Goal: Information Seeking & Learning: Learn about a topic

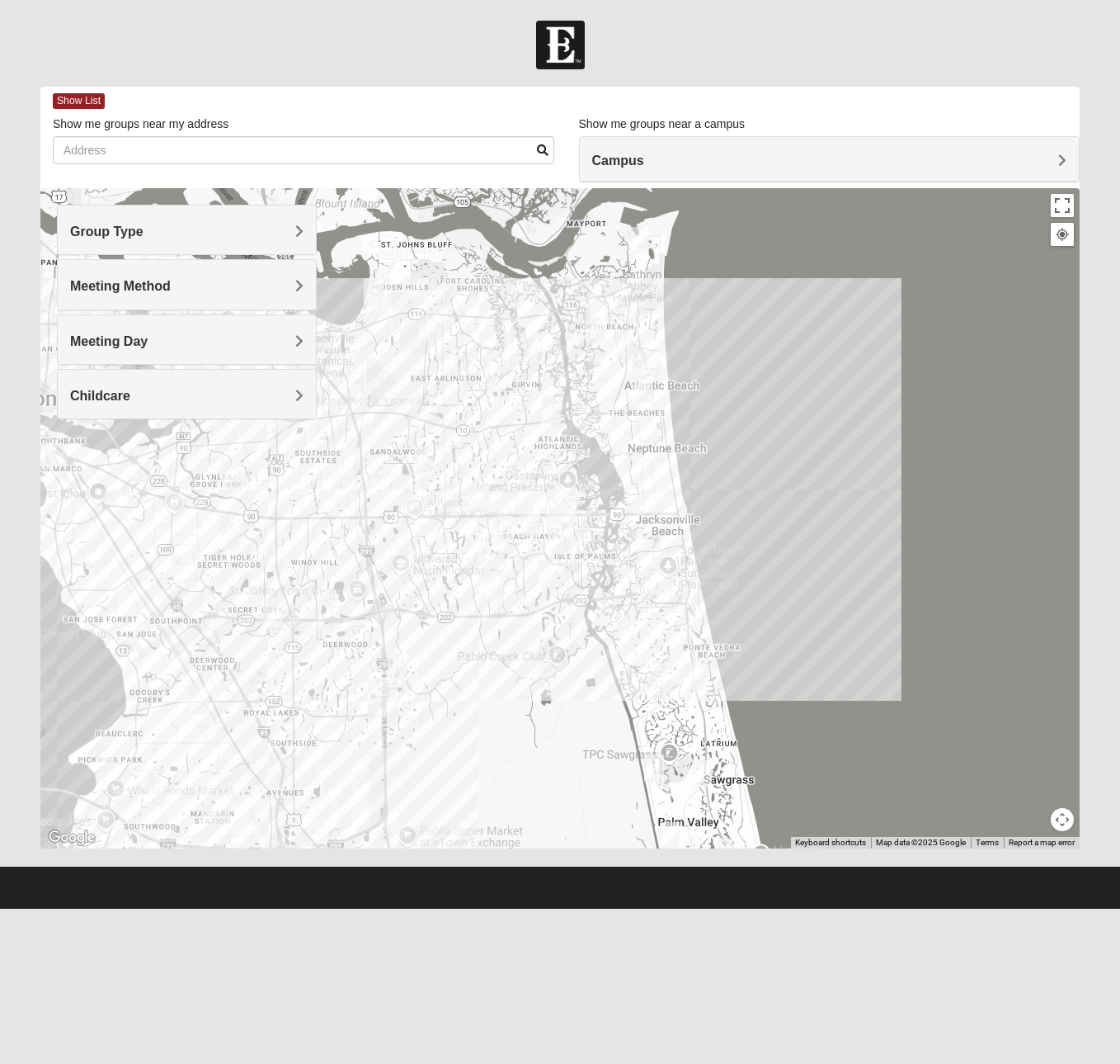
click at [697, 156] on h4 "Campus" at bounding box center [830, 160] width 475 height 16
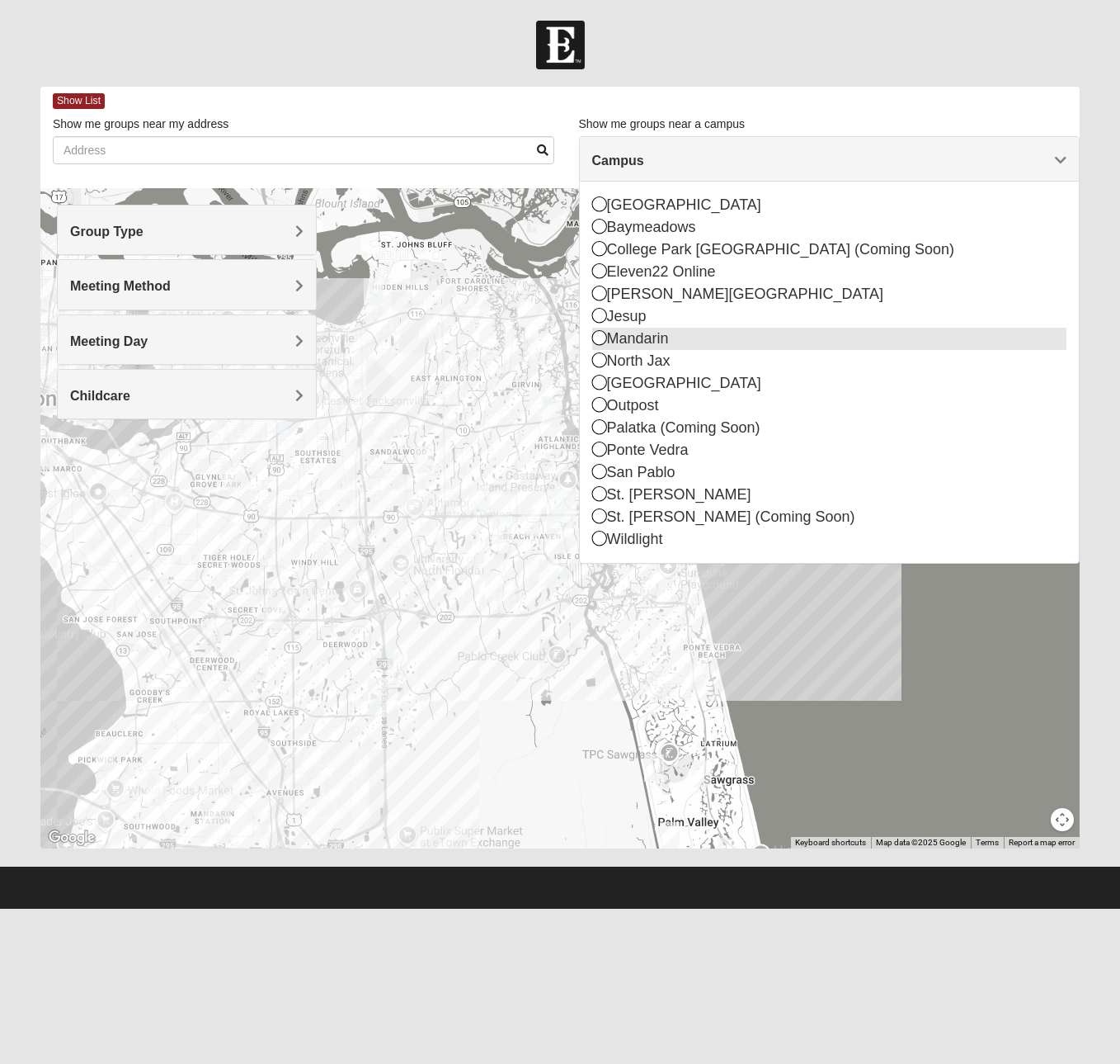
click at [601, 340] on icon at bounding box center [599, 337] width 15 height 15
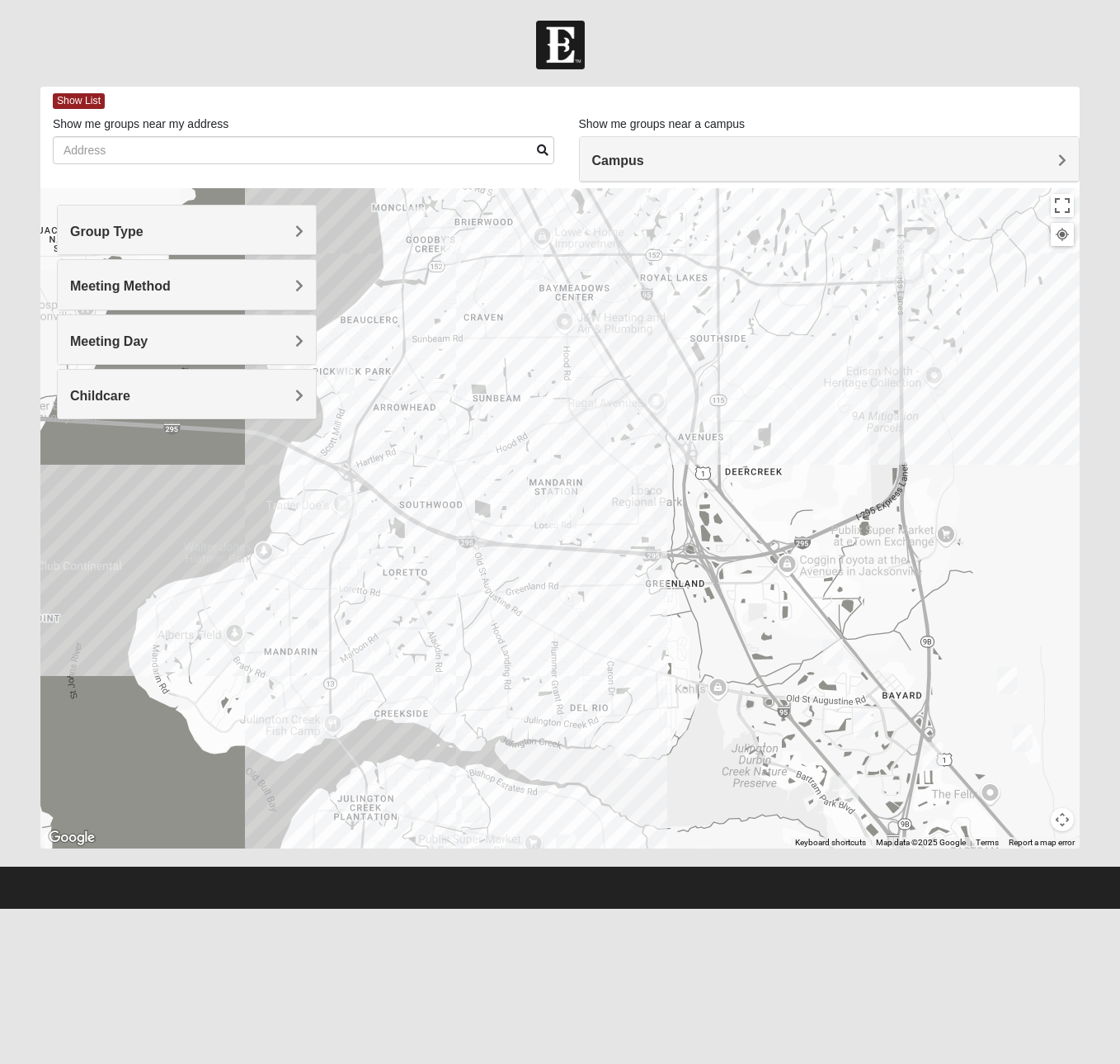
click at [228, 232] on h4 "Group Type" at bounding box center [187, 231] width 233 height 16
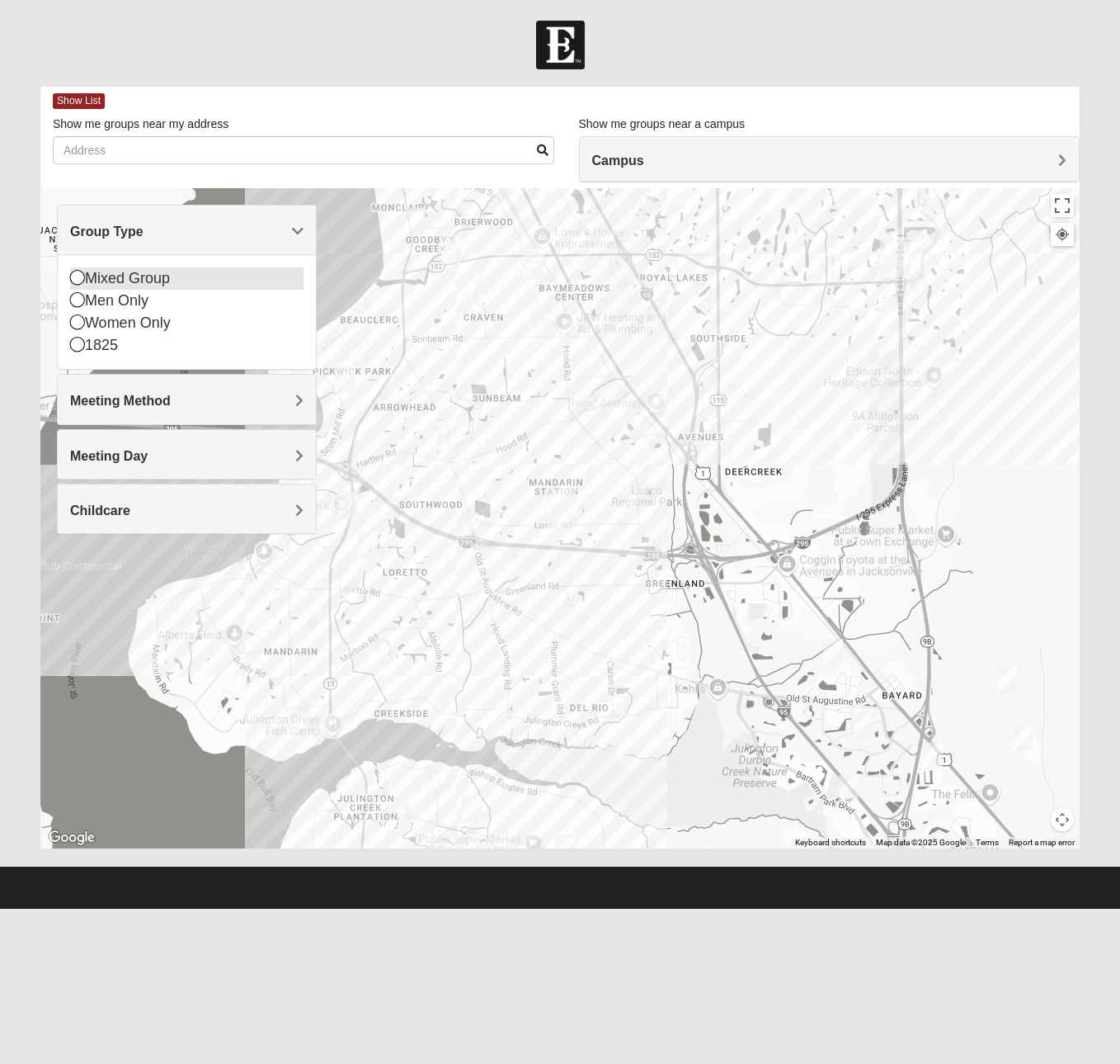
click at [129, 283] on div "Mixed Group" at bounding box center [187, 278] width 233 height 22
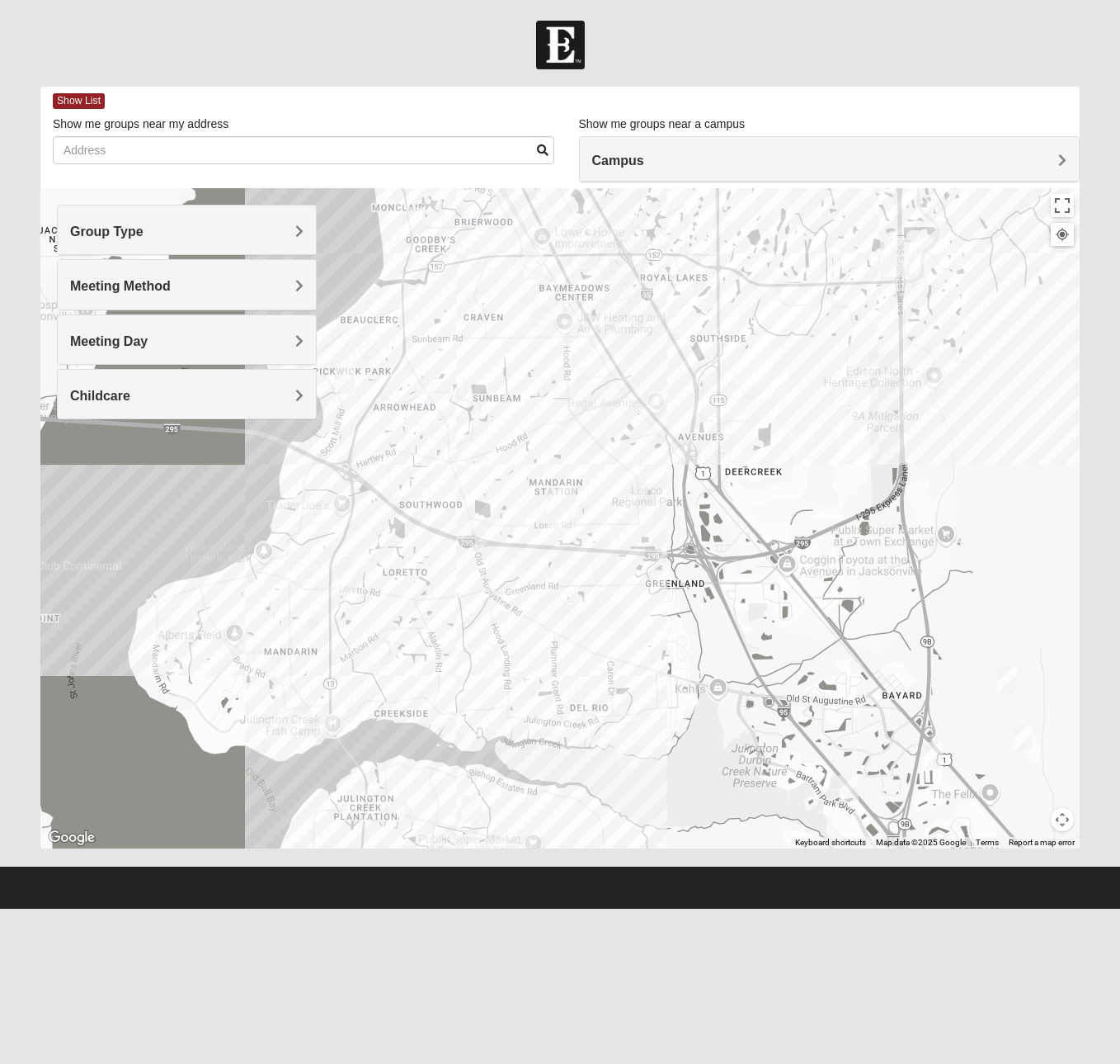
click at [135, 291] on span "Meeting Method" at bounding box center [120, 286] width 101 height 14
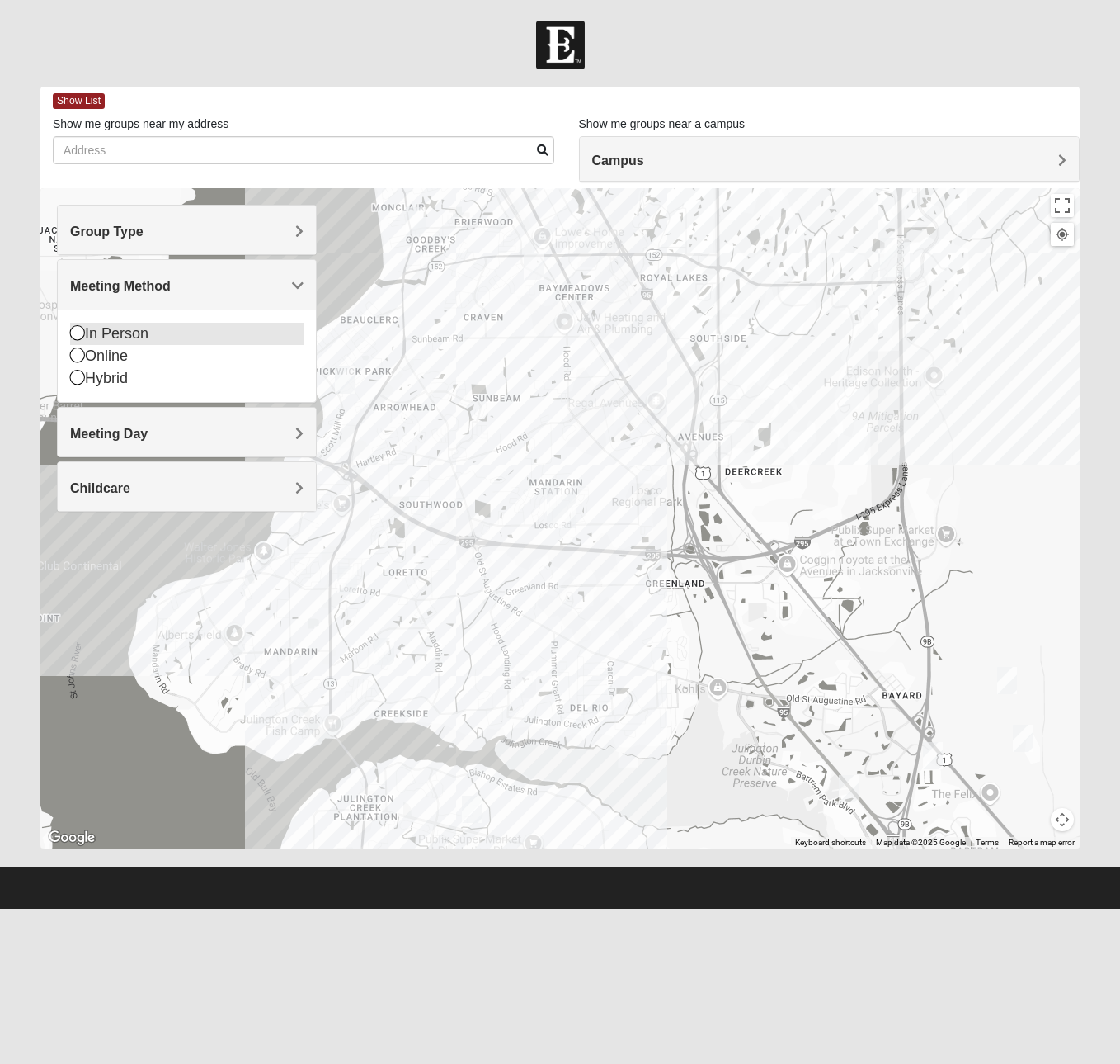
click at [109, 328] on div "In Person" at bounding box center [187, 333] width 233 height 22
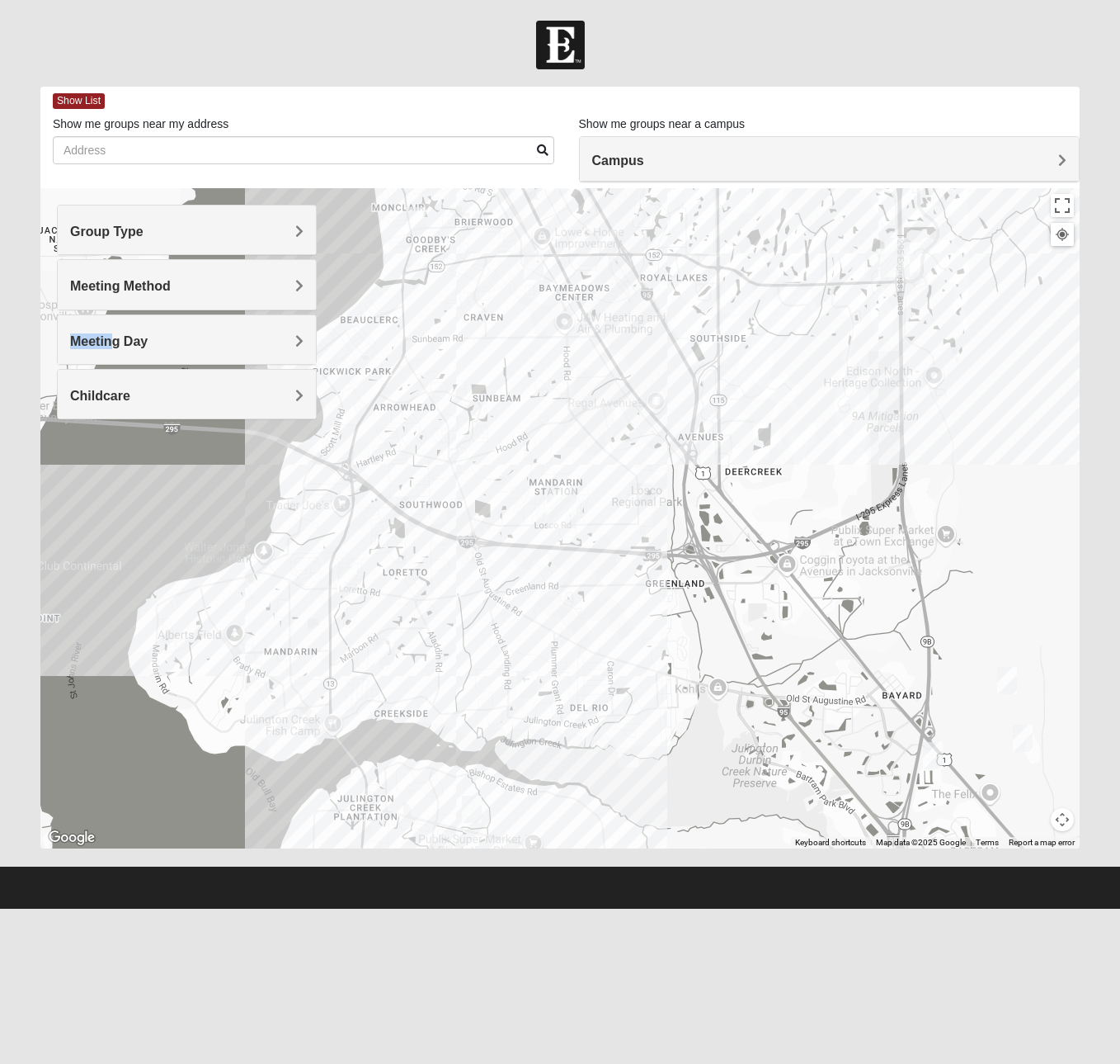
click at [116, 333] on div "Meeting Day" at bounding box center [187, 339] width 258 height 49
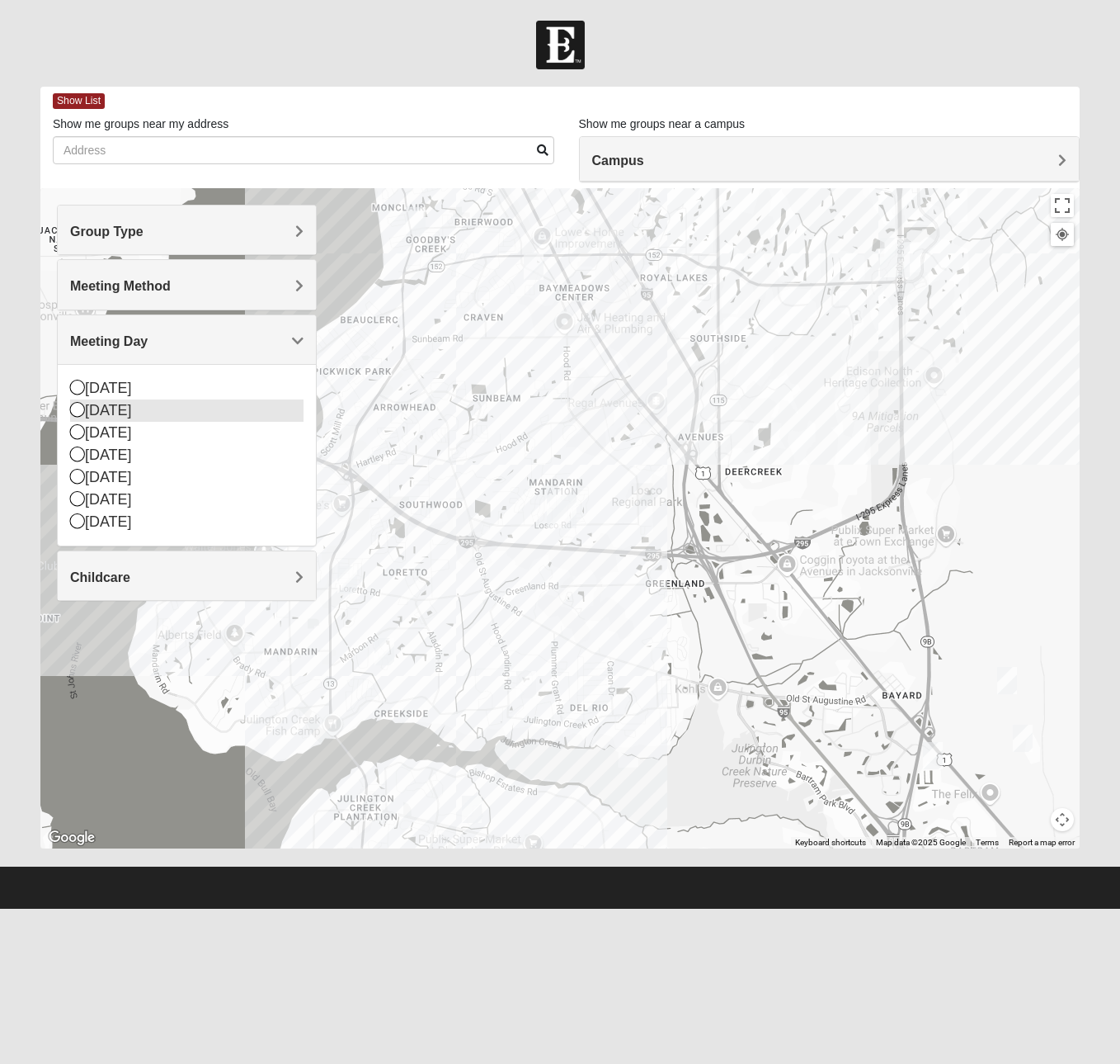
click at [110, 413] on div "[DATE]" at bounding box center [187, 410] width 233 height 22
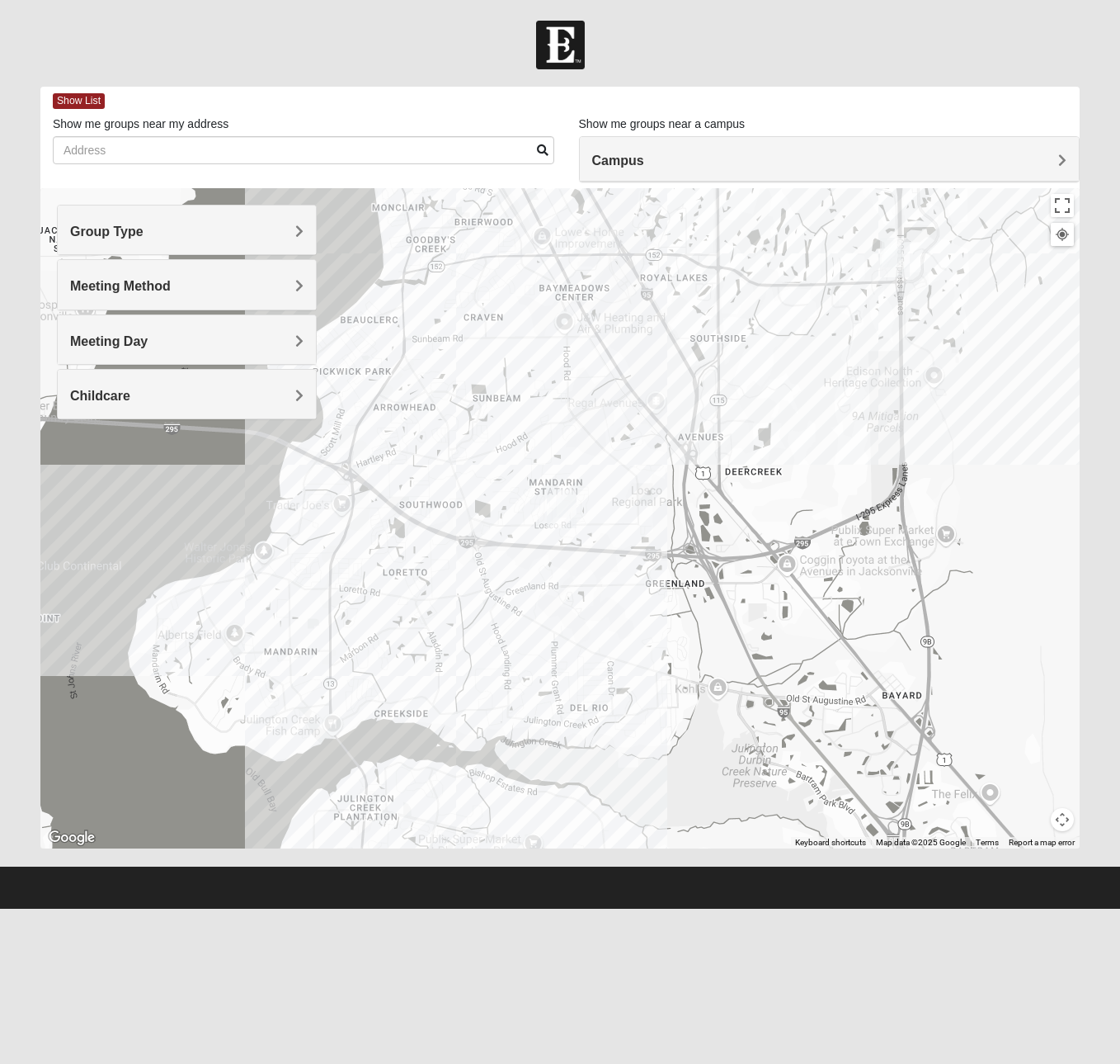
click at [112, 396] on span "Childcare" at bounding box center [100, 395] width 60 height 14
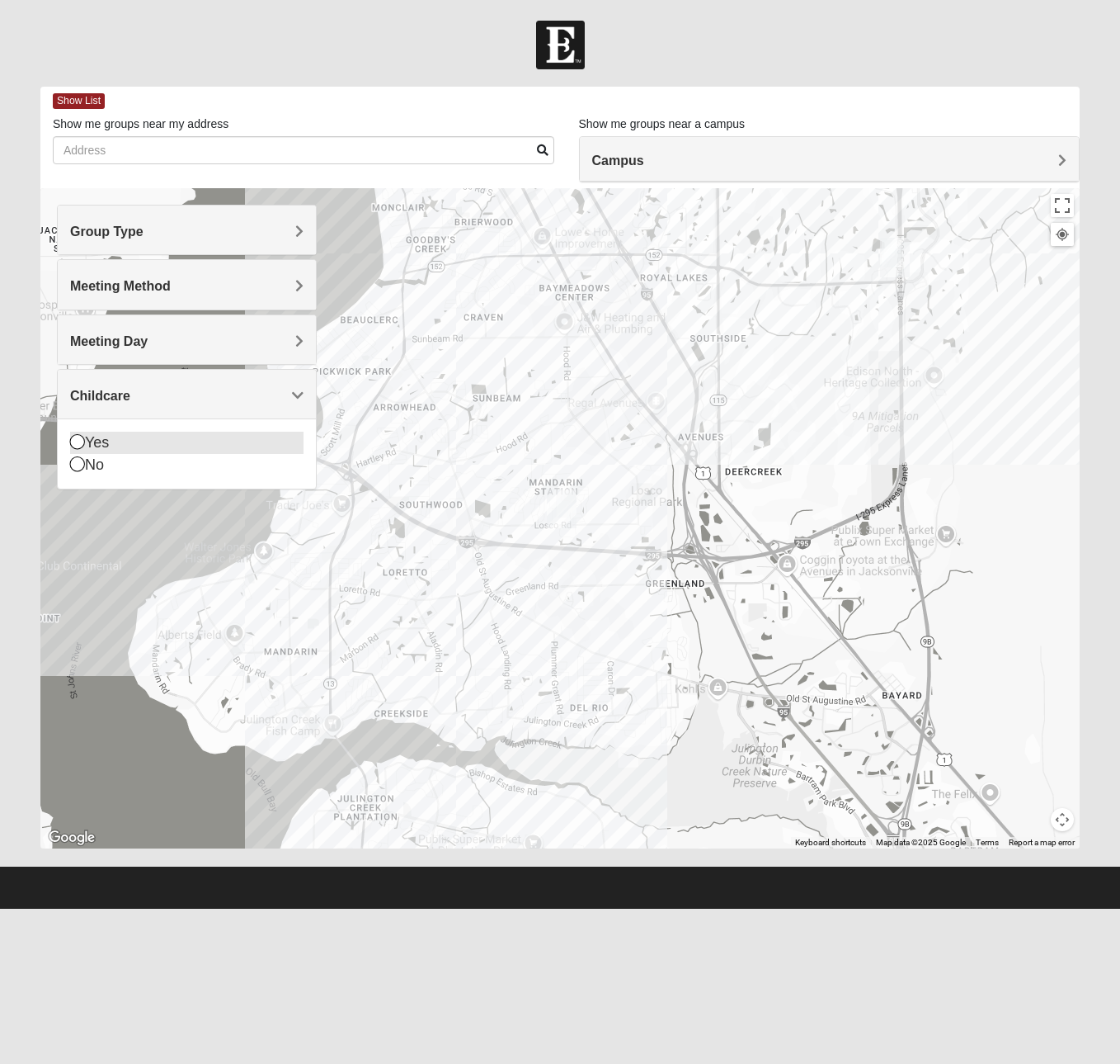
click at [103, 439] on div "Yes" at bounding box center [187, 442] width 233 height 22
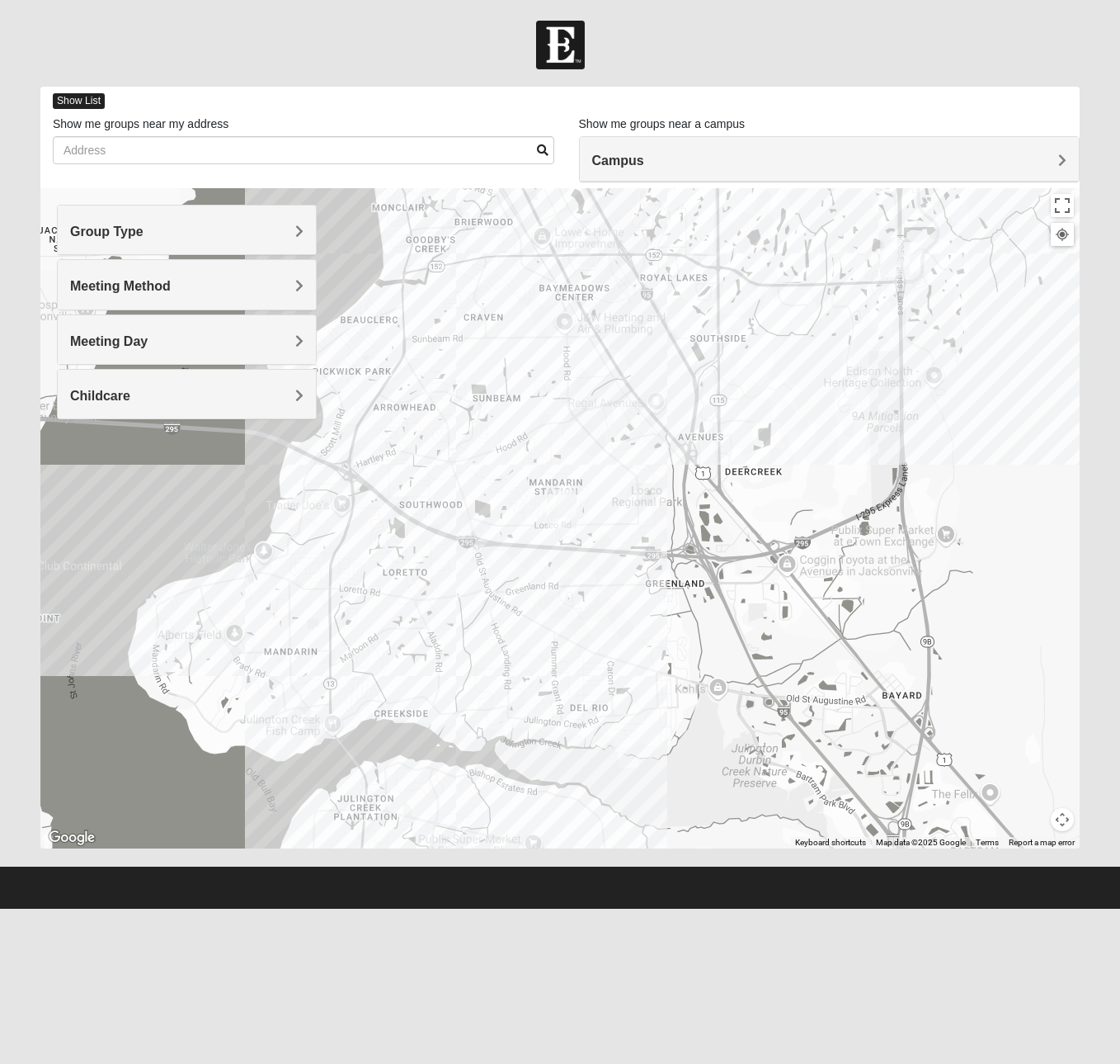
click at [77, 98] on span "Show List" at bounding box center [78, 101] width 51 height 16
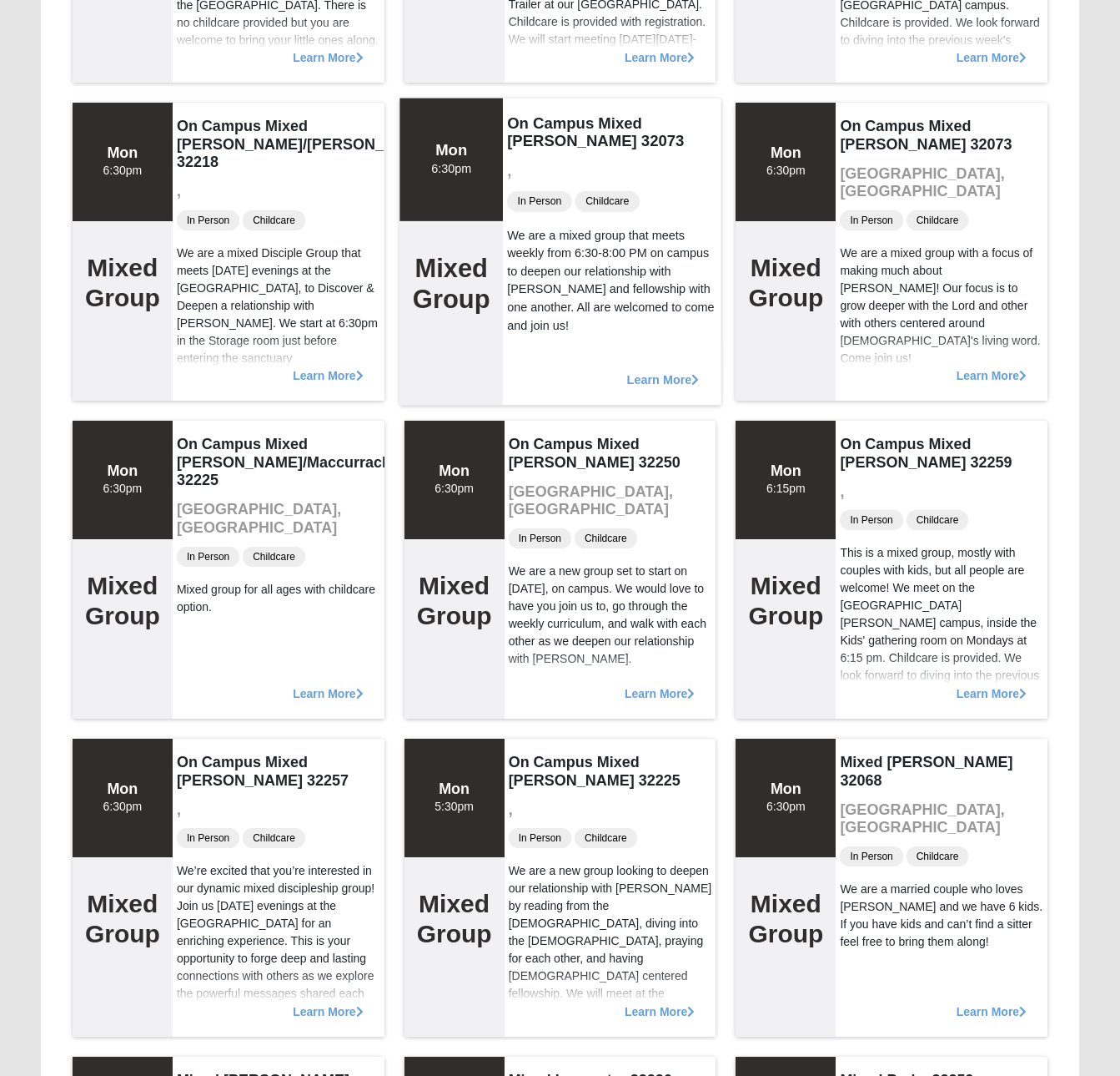
scroll to position [428, 0]
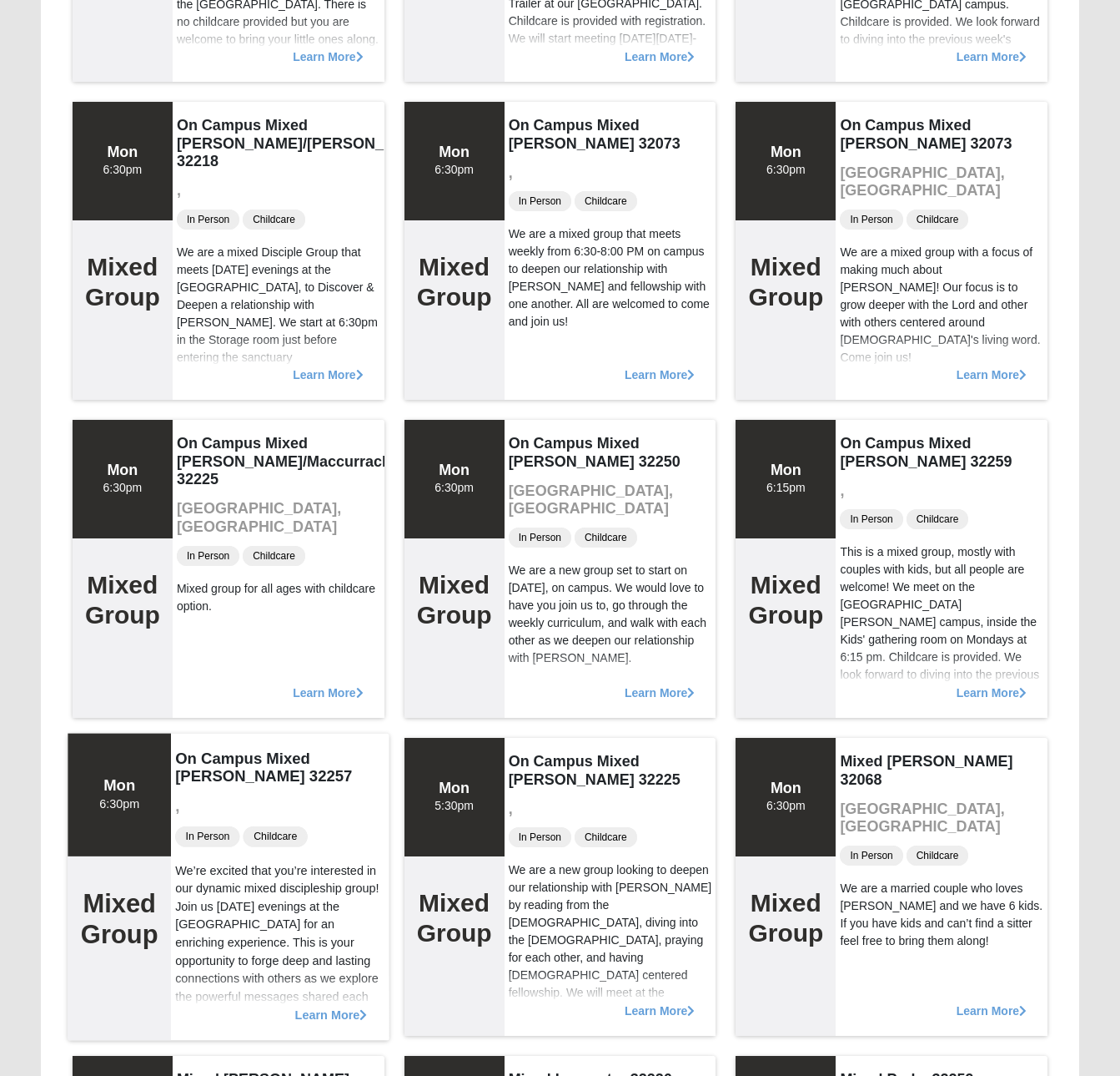
click at [326, 1005] on span "Learn More" at bounding box center [331, 1005] width 73 height 0
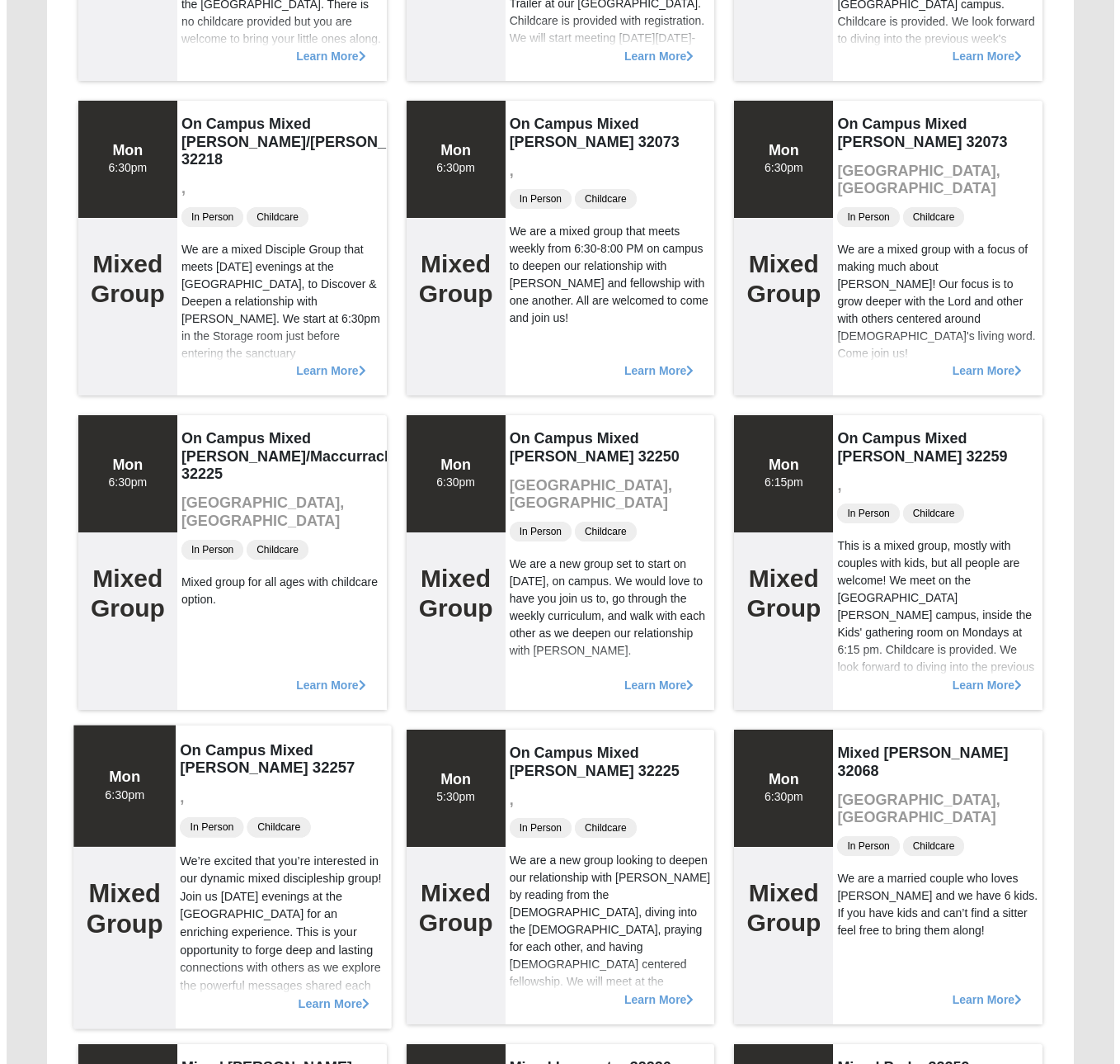
scroll to position [0, 0]
